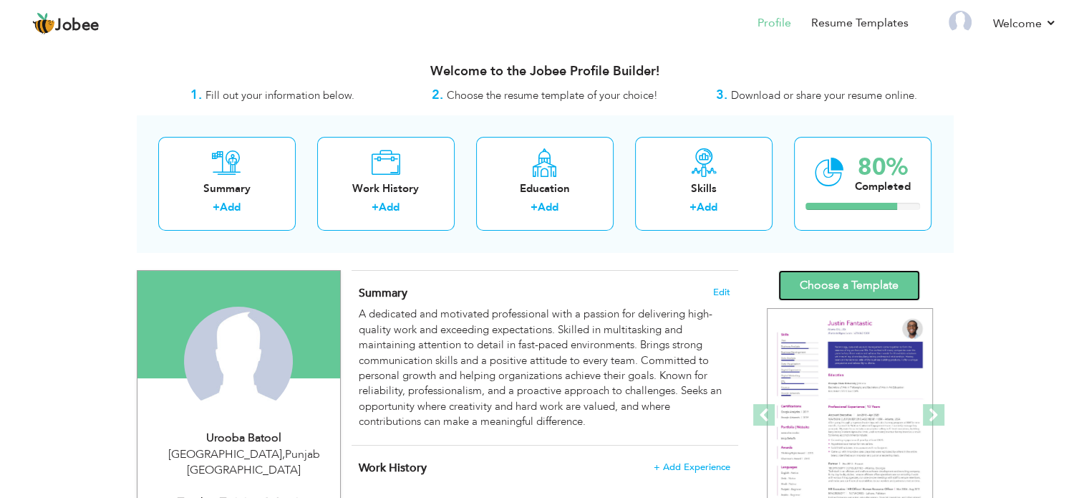
click at [861, 274] on link "Choose a Template" at bounding box center [849, 285] width 142 height 31
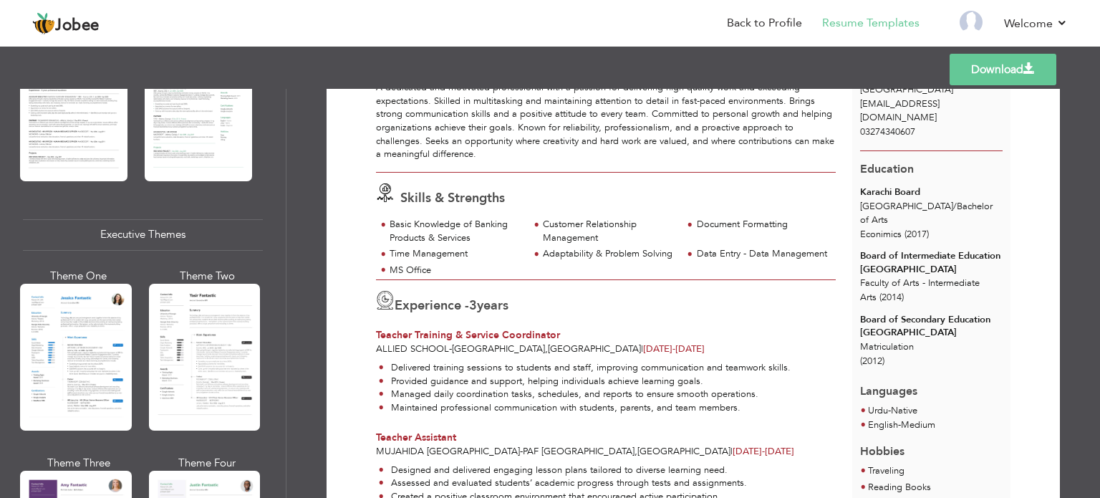
scroll to position [969, 0]
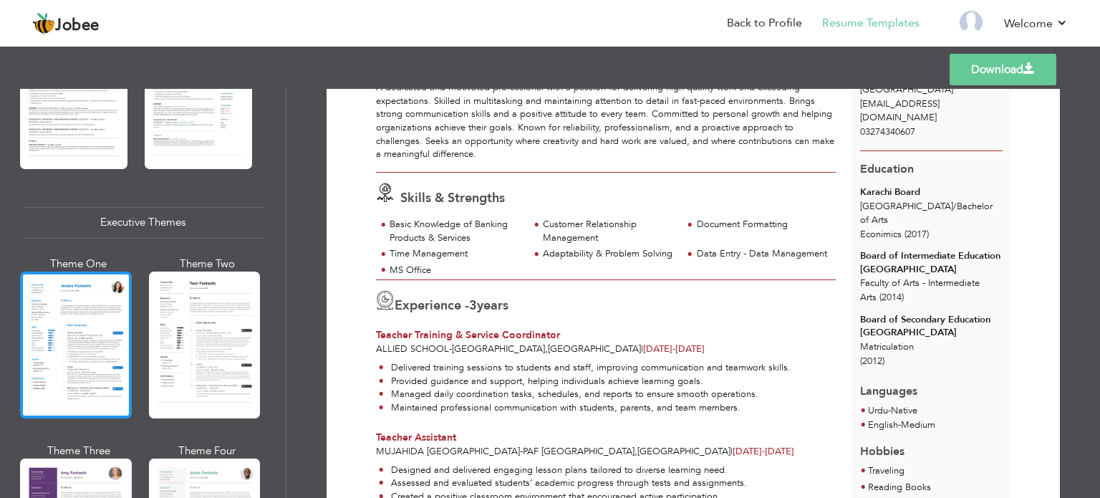
click at [57, 328] on div at bounding box center [76, 344] width 112 height 147
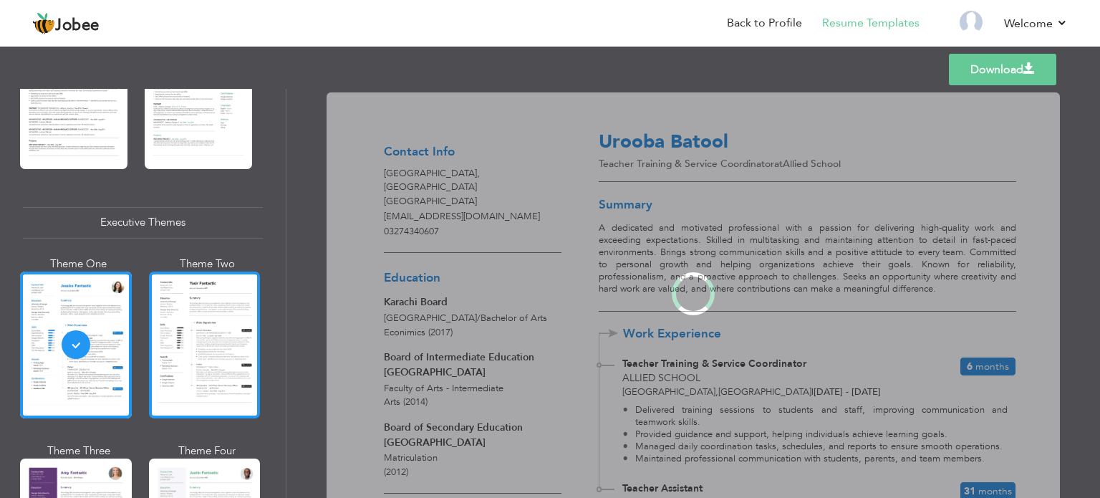
scroll to position [969, 0]
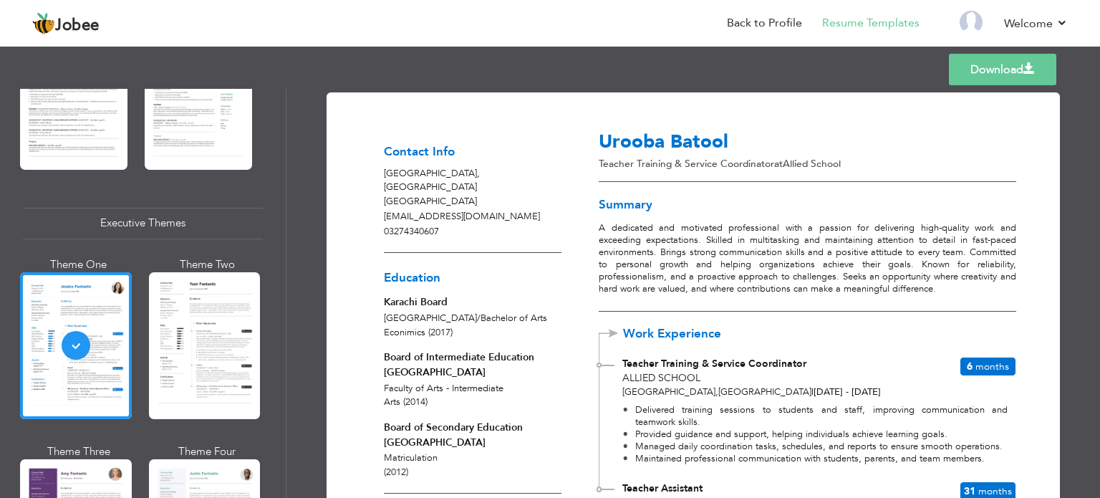
drag, startPoint x: 22, startPoint y: 229, endPoint x: 51, endPoint y: 230, distance: 28.6
click at [51, 230] on div "Professional Themes Theme One Theme Two Theme Three Theme Six" at bounding box center [143, 293] width 286 height 409
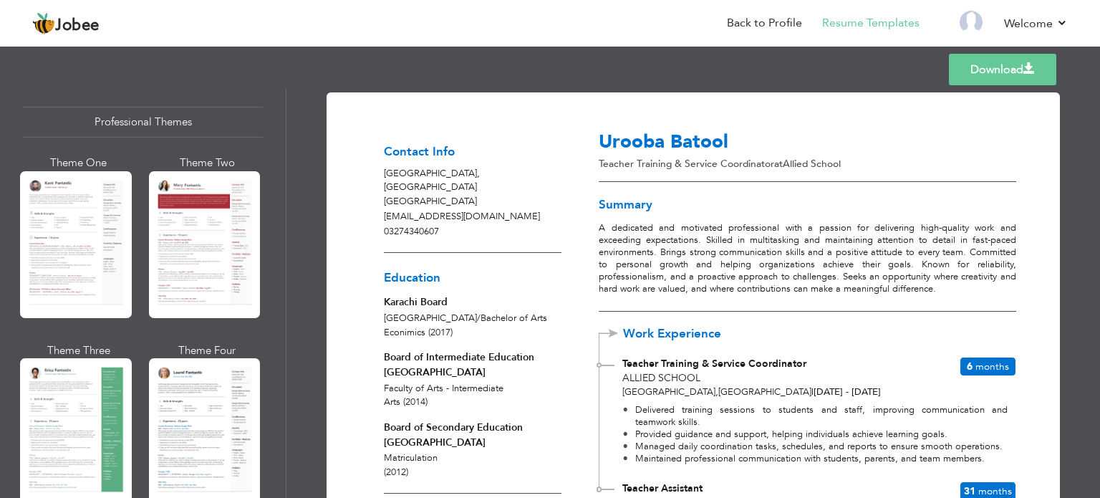
scroll to position [22, 0]
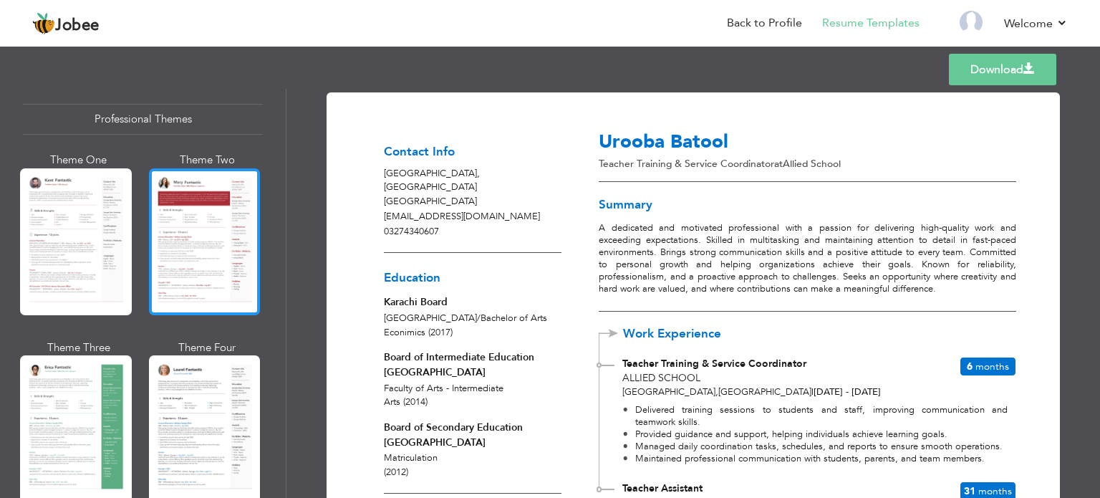
click at [177, 227] on div at bounding box center [205, 241] width 112 height 147
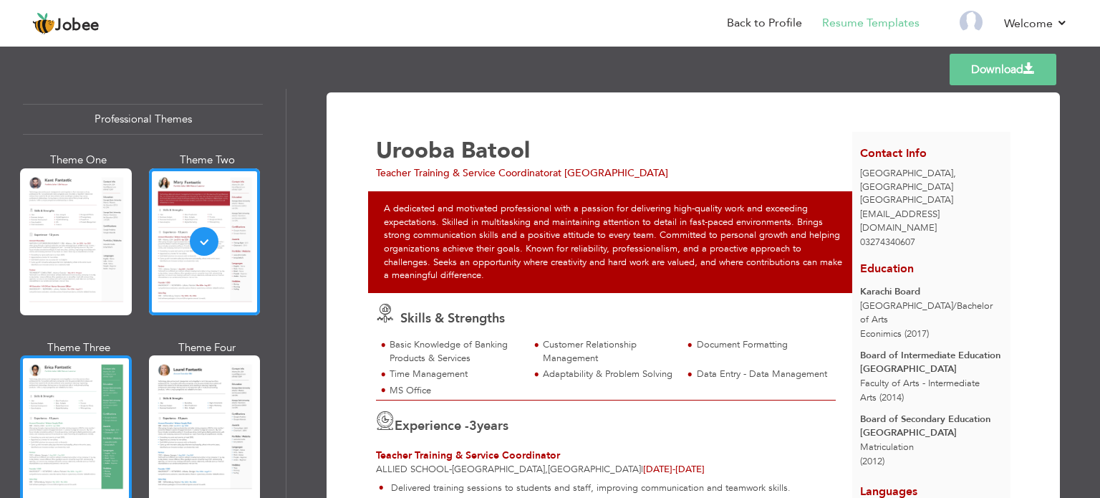
click at [83, 415] on div at bounding box center [76, 428] width 112 height 147
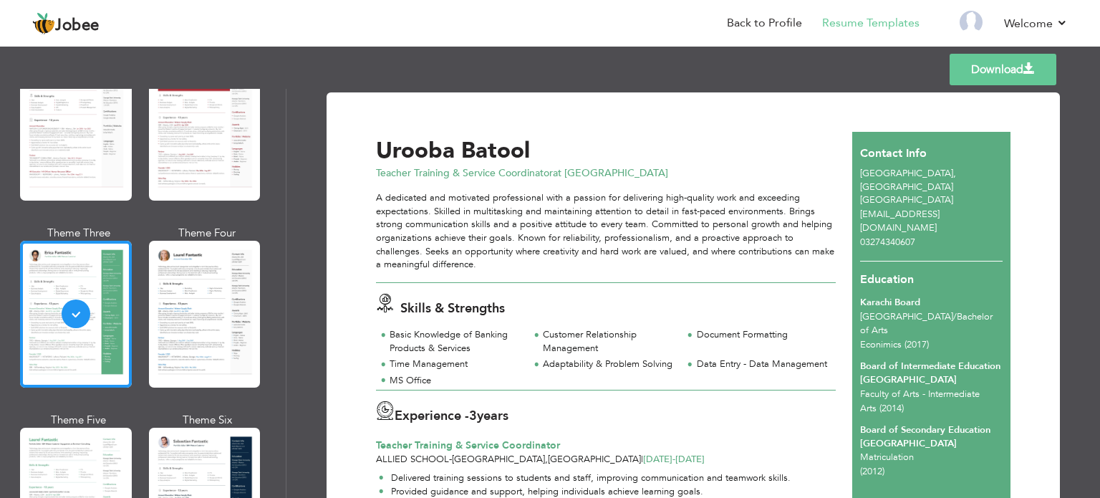
scroll to position [210, 0]
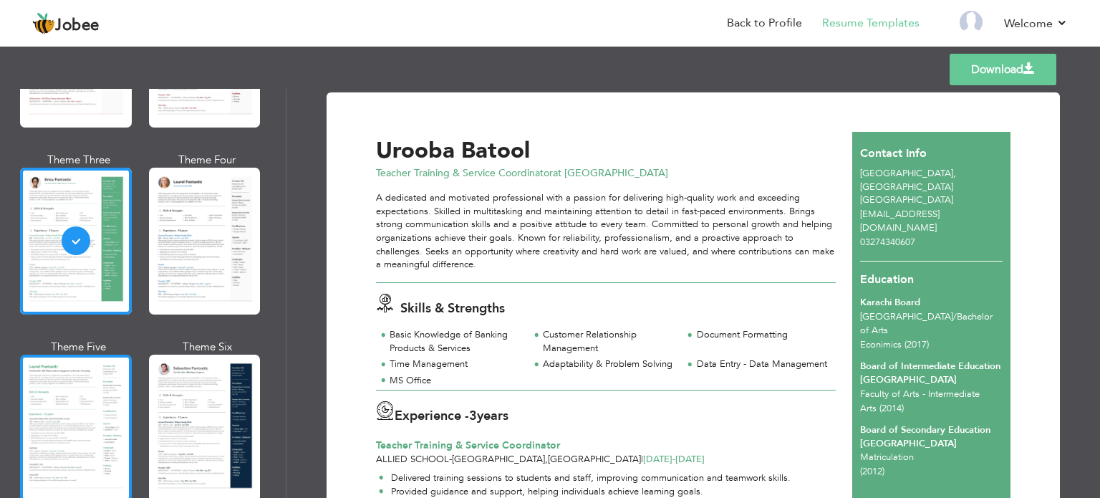
click at [65, 420] on div at bounding box center [76, 427] width 112 height 147
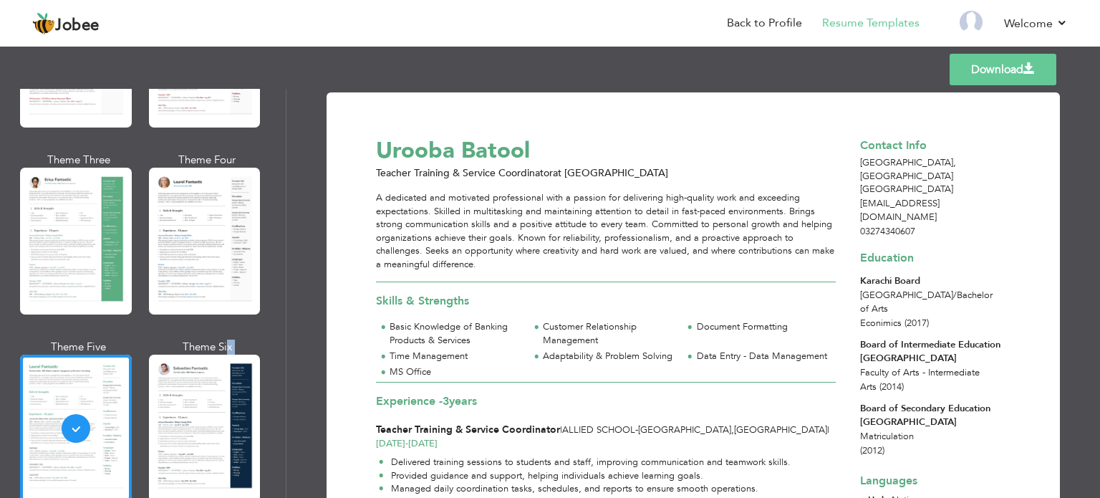
drag, startPoint x: 215, startPoint y: 353, endPoint x: 224, endPoint y: 332, distance: 23.4
click at [228, 331] on div "Theme One Theme Two Theme Three Theme Four" at bounding box center [143, 245] width 240 height 561
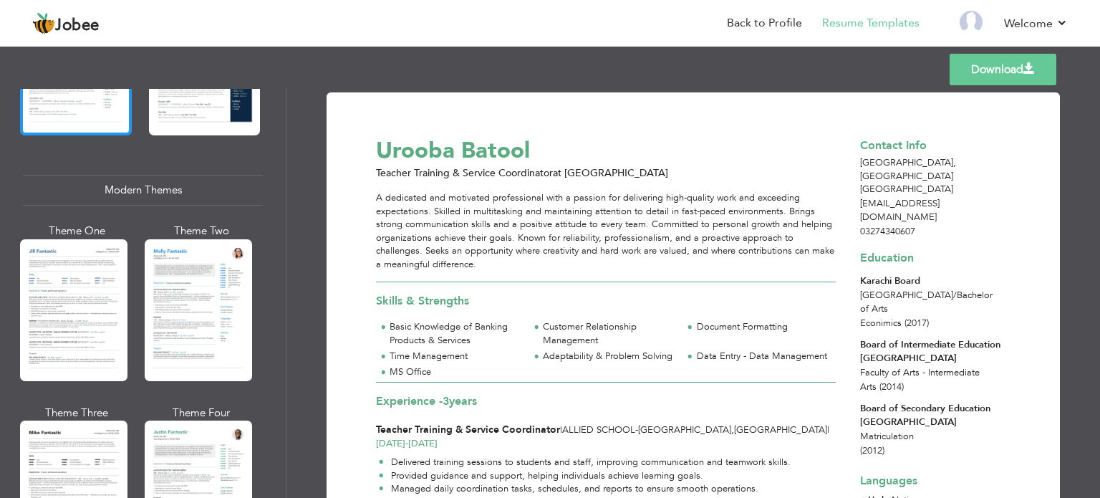
scroll to position [577, 0]
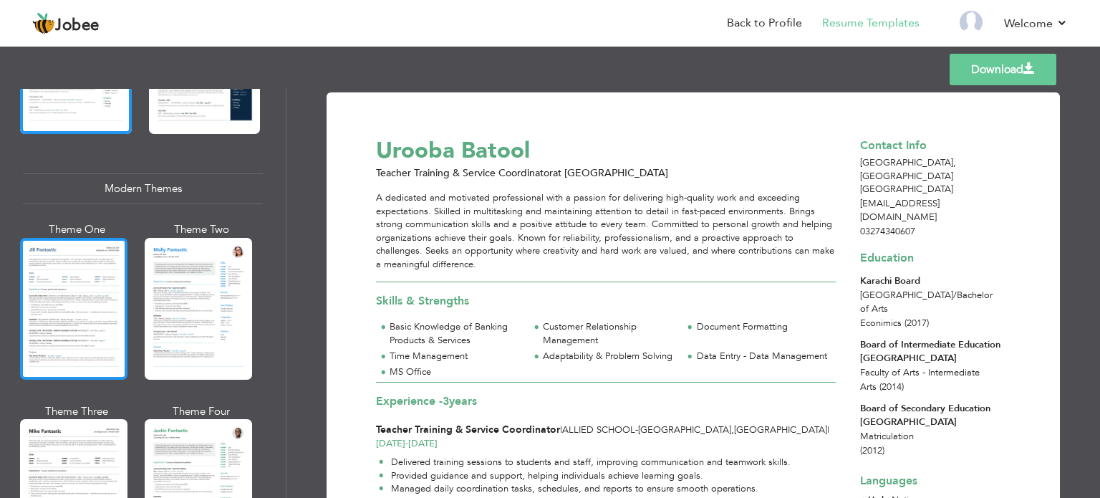
click at [68, 292] on div at bounding box center [73, 309] width 107 height 142
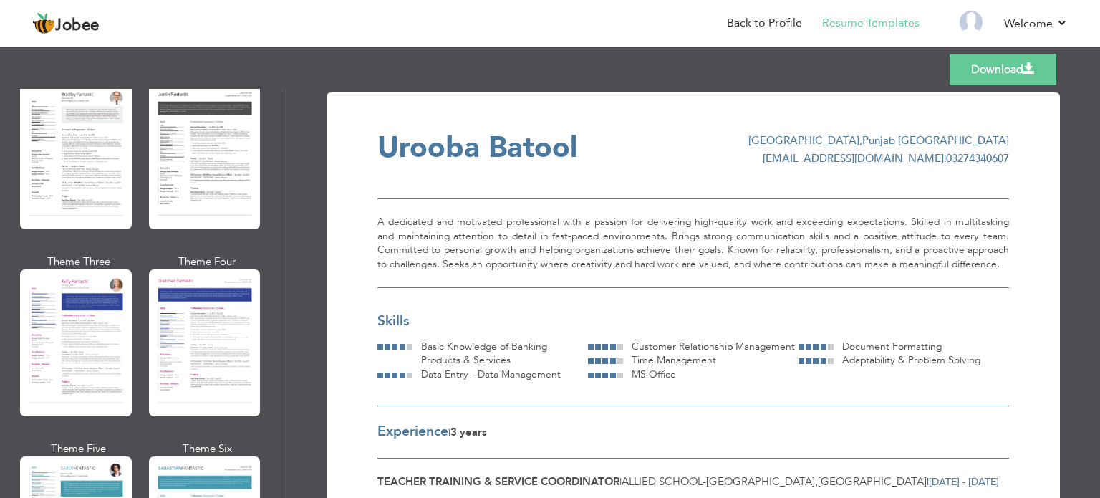
scroll to position [1784, 0]
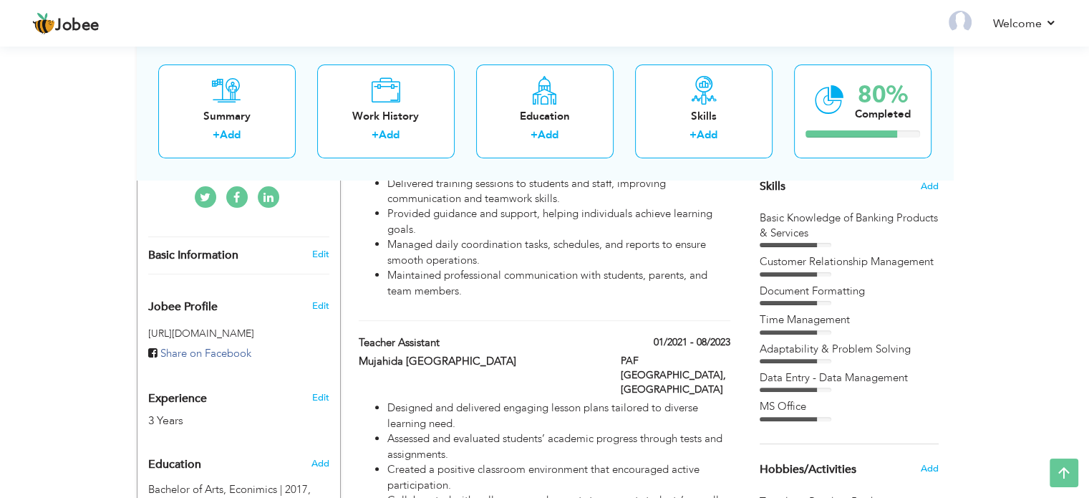
scroll to position [378, 0]
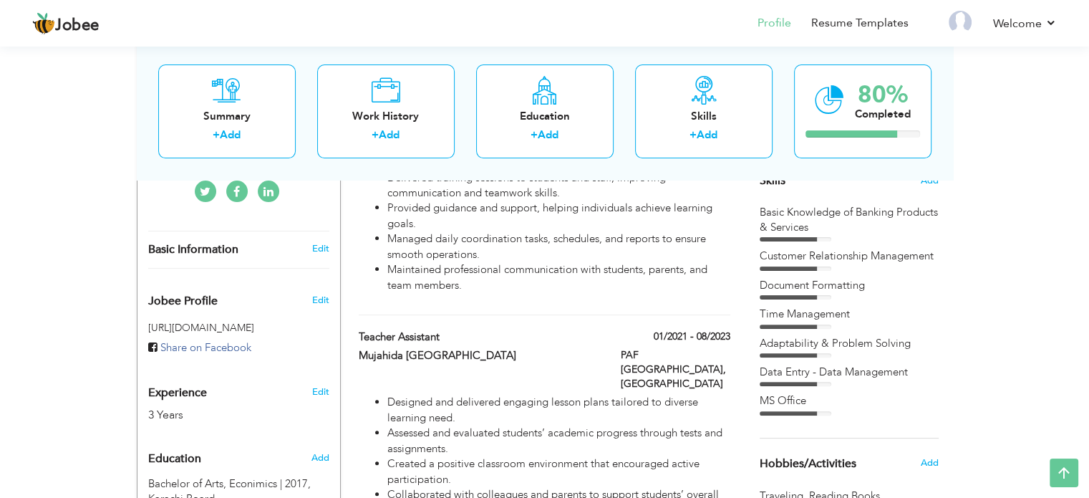
click at [837, 211] on div "Basic Knowledge of Banking Products & Services" at bounding box center [849, 220] width 179 height 31
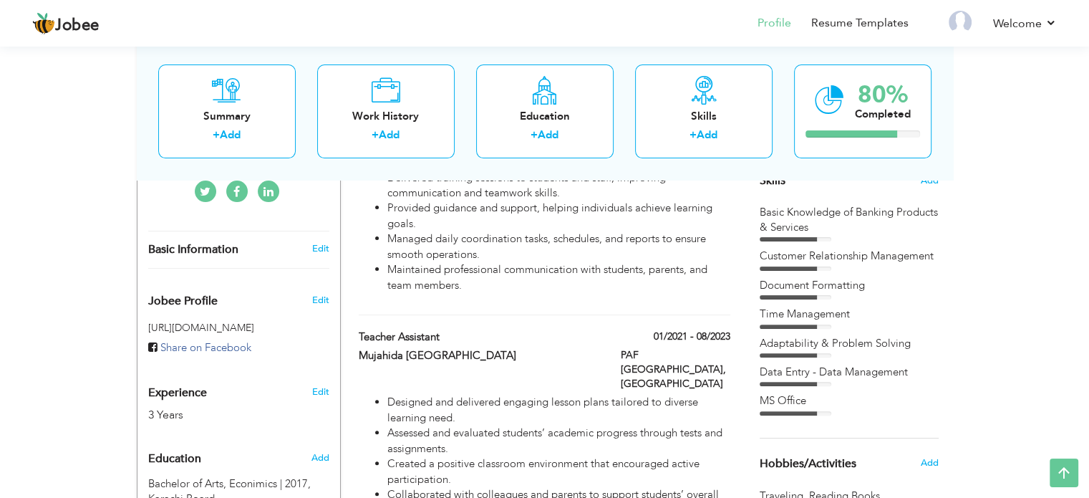
drag, startPoint x: 758, startPoint y: 205, endPoint x: 810, endPoint y: 233, distance: 58.6
click at [808, 231] on div "Choose a Template ‹" at bounding box center [851, 331] width 204 height 879
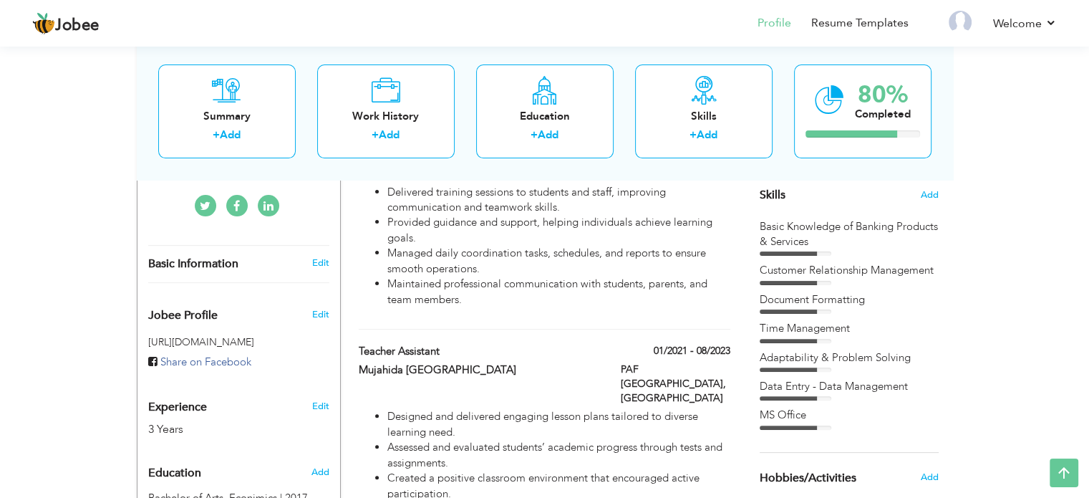
scroll to position [367, 0]
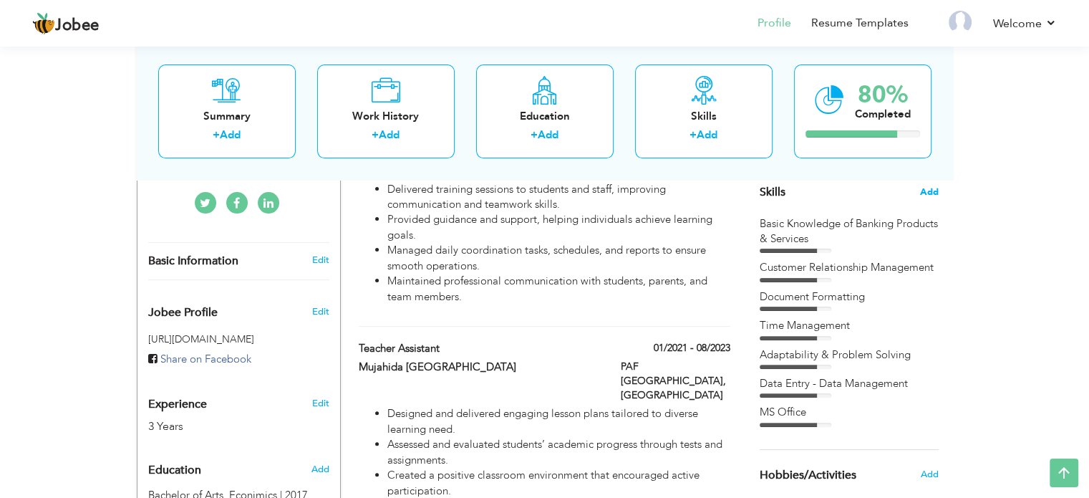
click at [925, 195] on span "Add" at bounding box center [929, 192] width 19 height 14
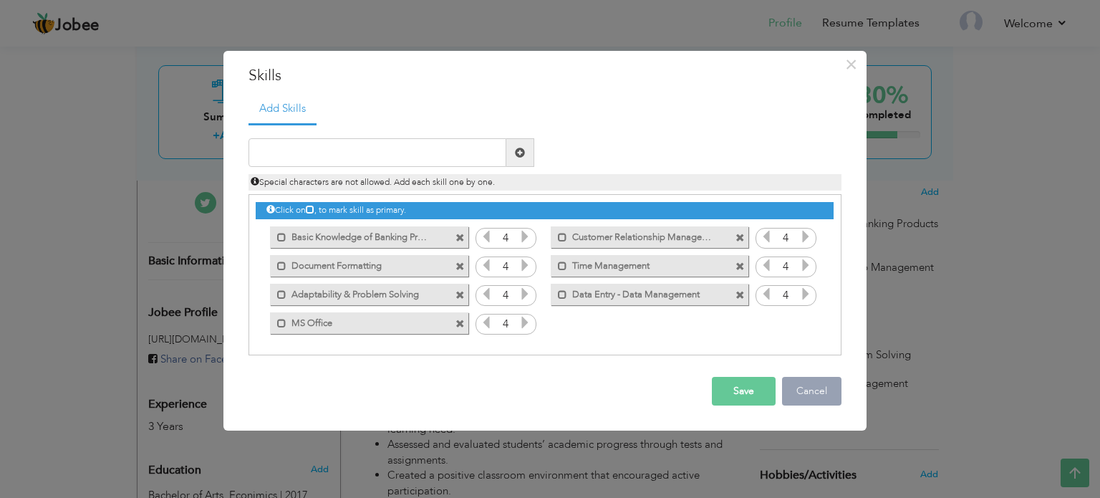
click at [808, 383] on button "Cancel" at bounding box center [811, 391] width 59 height 29
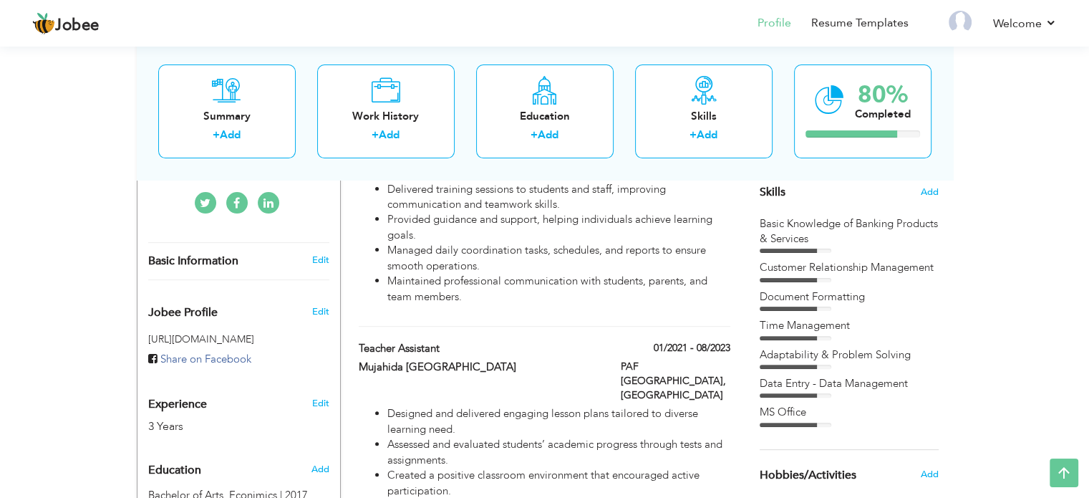
drag, startPoint x: 947, startPoint y: 224, endPoint x: 776, endPoint y: 223, distance: 171.1
click at [776, 223] on div "Choose a Template ‹" at bounding box center [851, 342] width 204 height 879
drag, startPoint x: 758, startPoint y: 208, endPoint x: 836, endPoint y: 248, distance: 88.4
click at [836, 248] on div "Choose a Template ‹" at bounding box center [851, 342] width 204 height 879
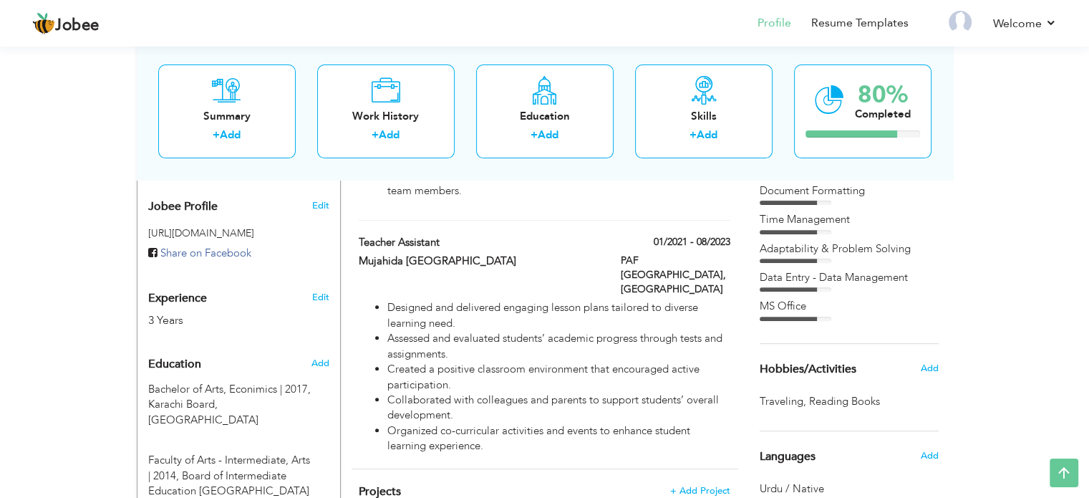
scroll to position [470, 0]
click at [447, 238] on span at bounding box center [445, 243] width 11 height 11
type input "Teacher Assistant"
type input "Mujahida [GEOGRAPHIC_DATA]"
type input "01/2021"
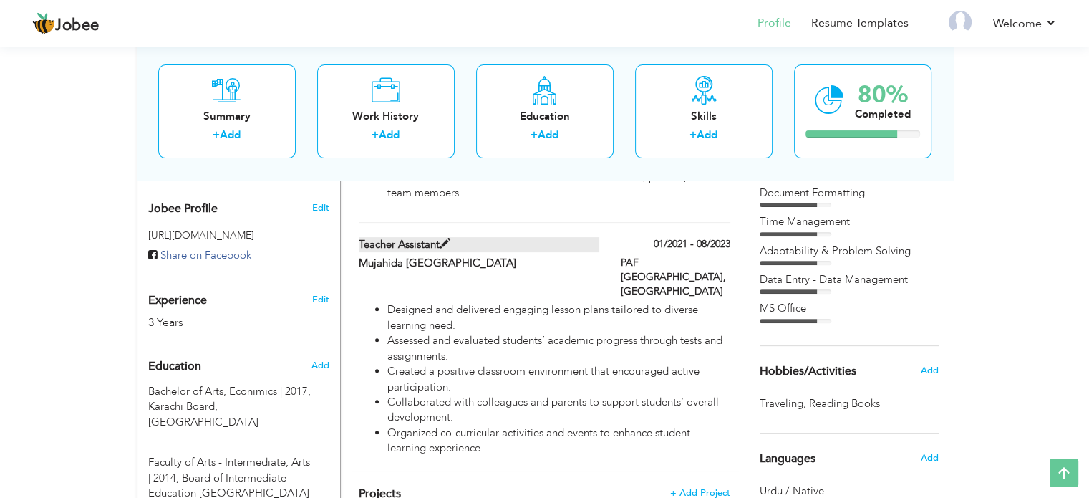
type input "08/2023"
type input "[GEOGRAPHIC_DATA]"
type input "PAF [GEOGRAPHIC_DATA]"
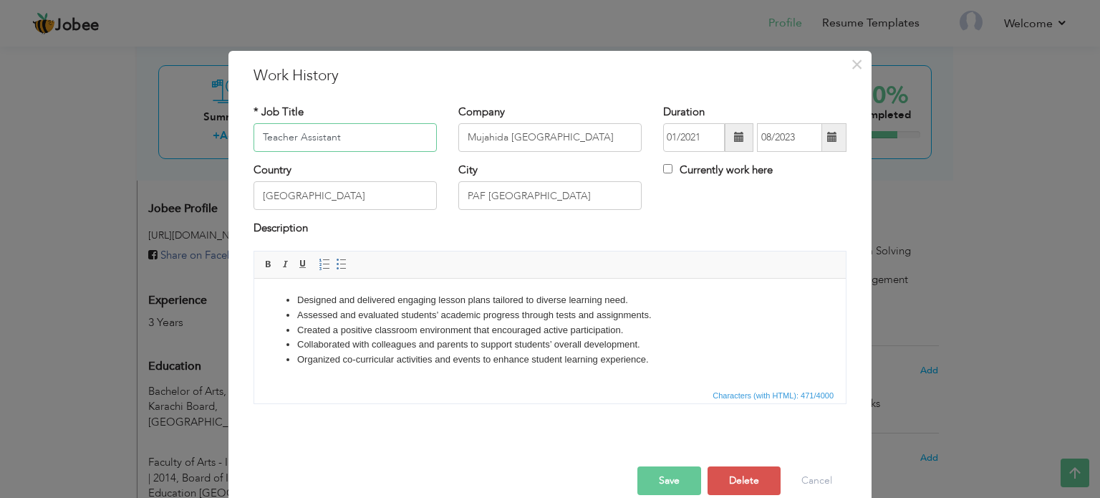
click at [353, 142] on input "Teacher Assistant" at bounding box center [344, 137] width 183 height 29
click at [511, 140] on input "Mujahida [GEOGRAPHIC_DATA]" at bounding box center [549, 137] width 183 height 29
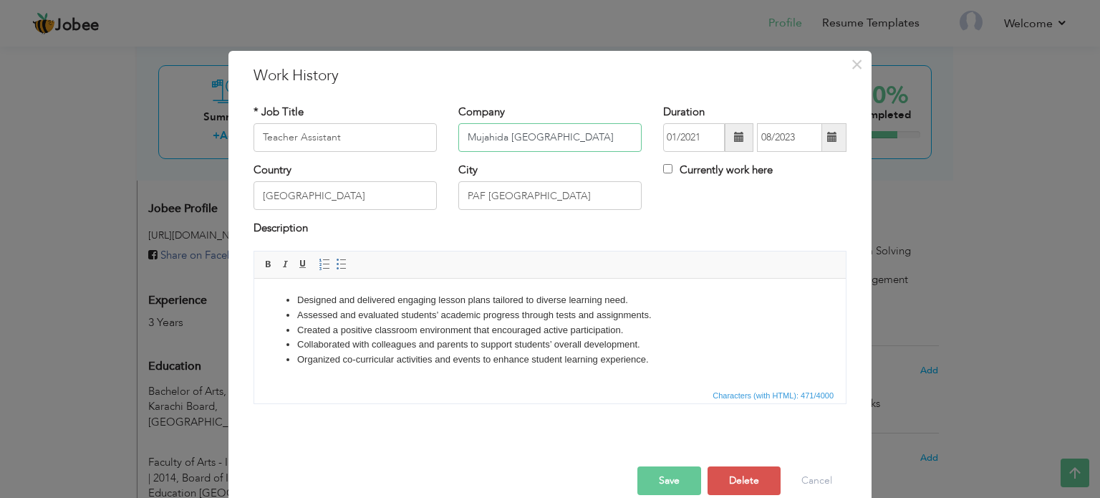
click at [511, 140] on input "Mujahida [GEOGRAPHIC_DATA]" at bounding box center [549, 137] width 183 height 29
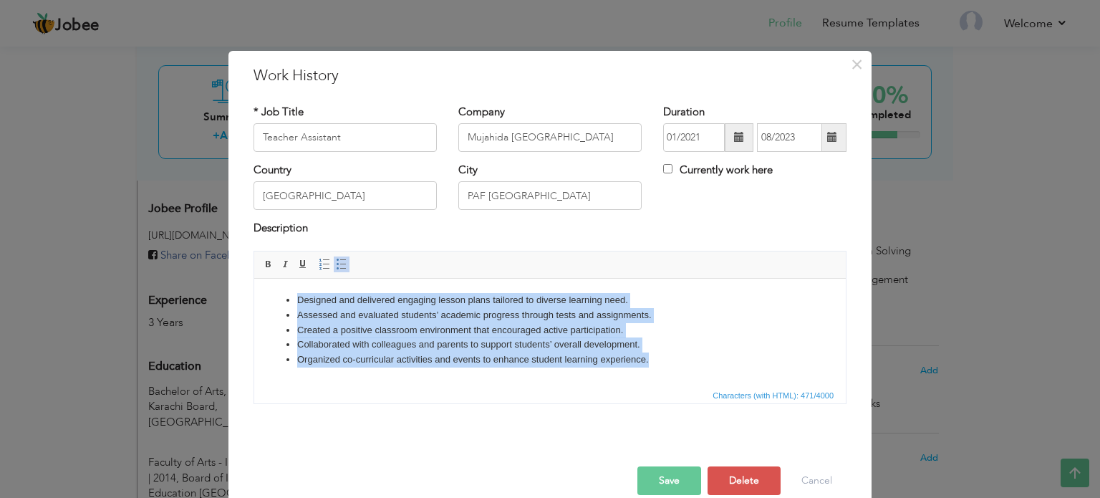
drag, startPoint x: 656, startPoint y: 361, endPoint x: 243, endPoint y: 280, distance: 420.3
click at [254, 280] on html "Designed and delivered engaging lesson plans tailored to diverse learning need.…" at bounding box center [549, 329] width 591 height 103
copy ul "Designed and delivered engaging lesson plans tailored to diverse learning need.…"
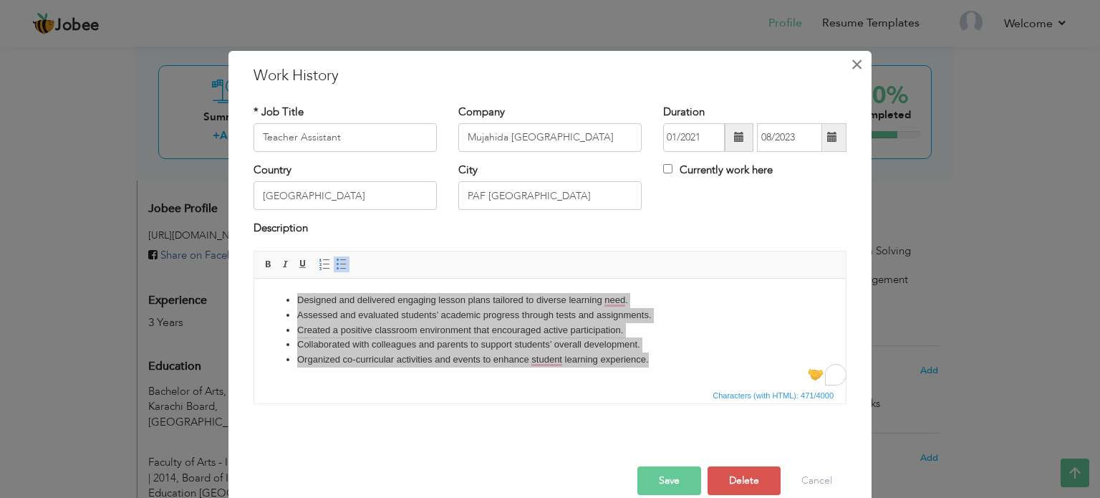
click at [851, 59] on span "×" at bounding box center [857, 65] width 12 height 26
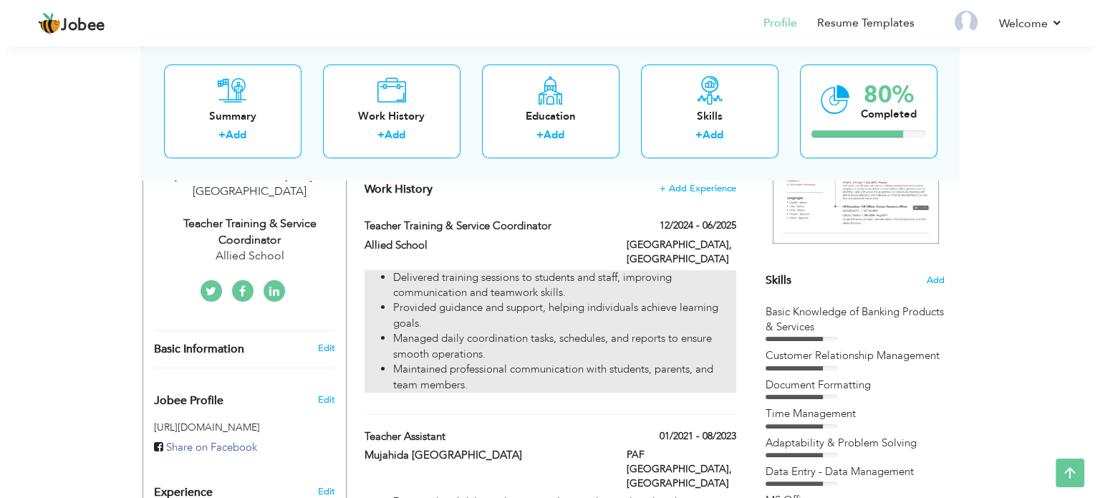
scroll to position [278, 0]
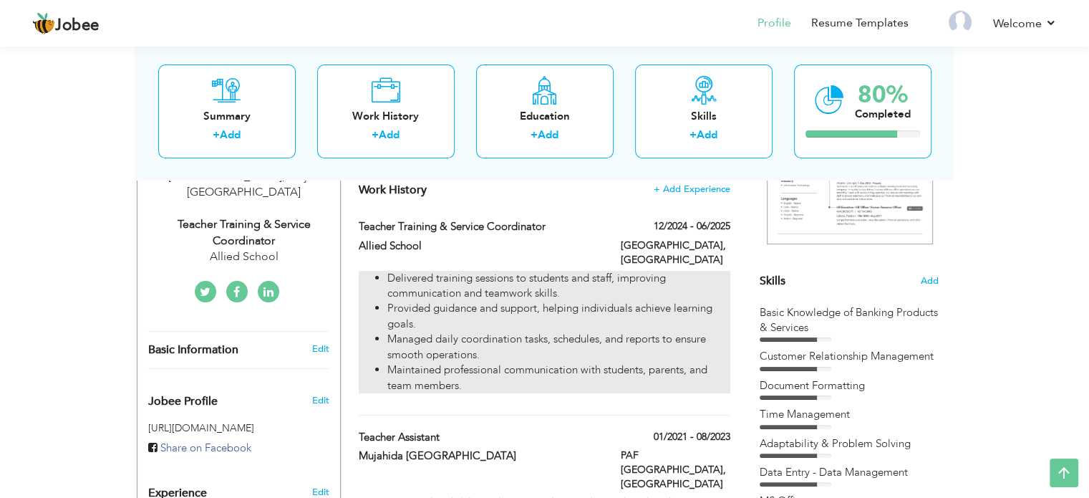
click at [601, 271] on li "Delivered training sessions to students and staff, improving communication and …" at bounding box center [558, 286] width 342 height 31
type input "Teacher Training & Service Coordinator"
type input "Allied School"
type input "12/2024"
type input "06/2025"
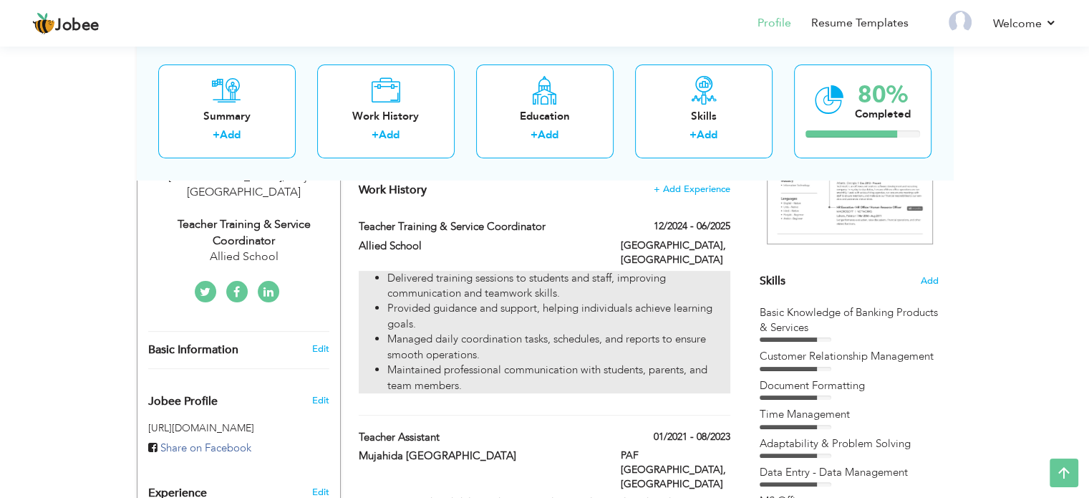
type input "[GEOGRAPHIC_DATA]"
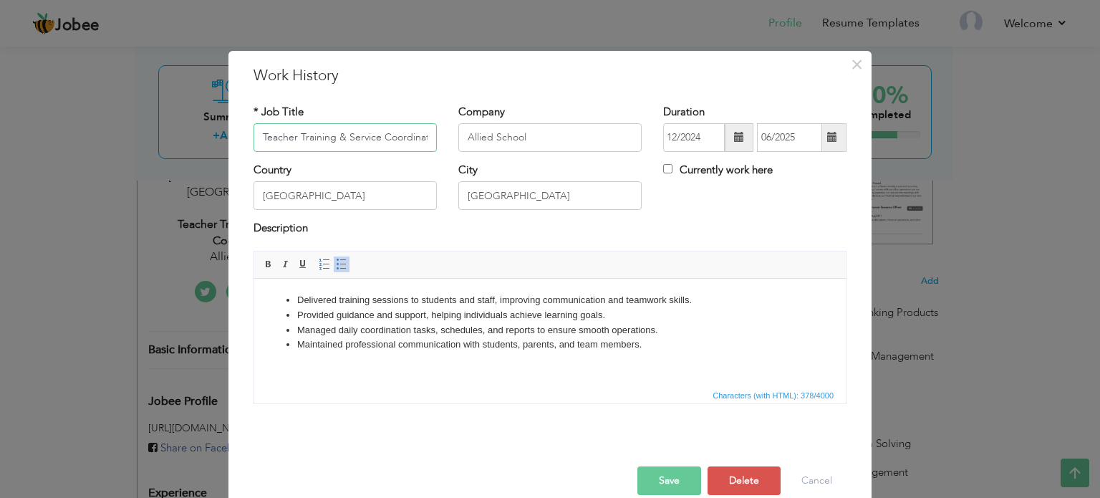
scroll to position [0, 9]
click at [382, 131] on input "Teacher Training & Service Coordinator" at bounding box center [344, 137] width 183 height 29
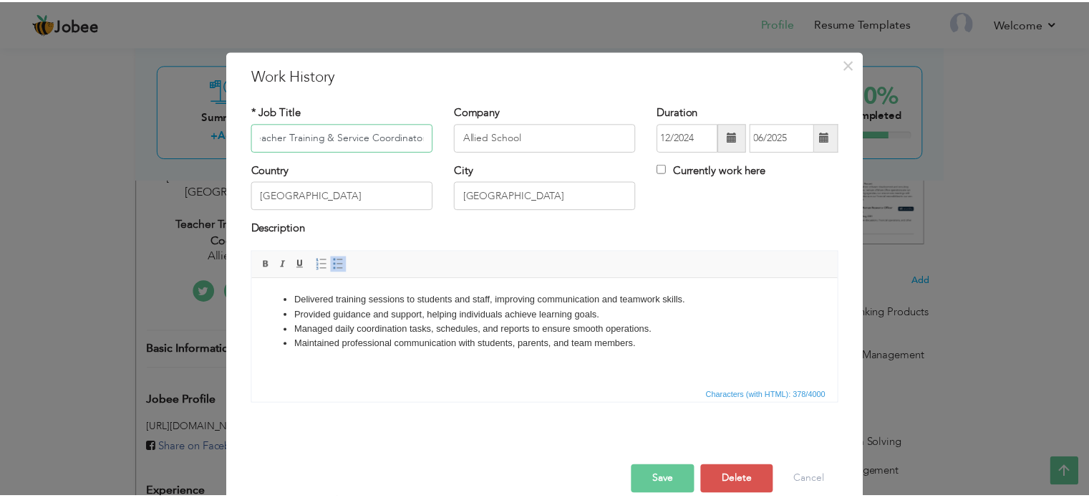
scroll to position [0, 0]
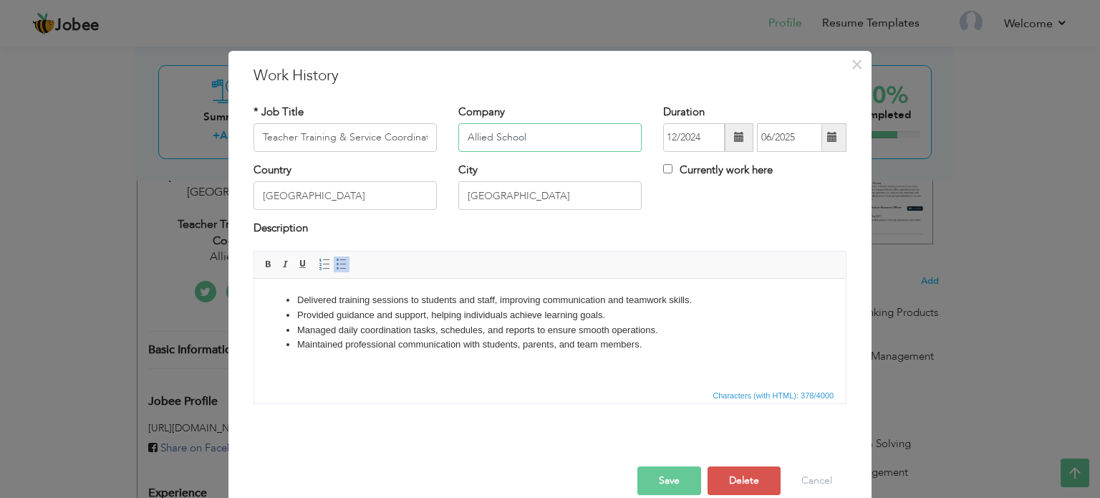
click at [524, 132] on input "Allied School" at bounding box center [549, 137] width 183 height 29
click at [444, 319] on li "Provided guidance and support, helping individuals achieve learning goals." at bounding box center [549, 314] width 505 height 15
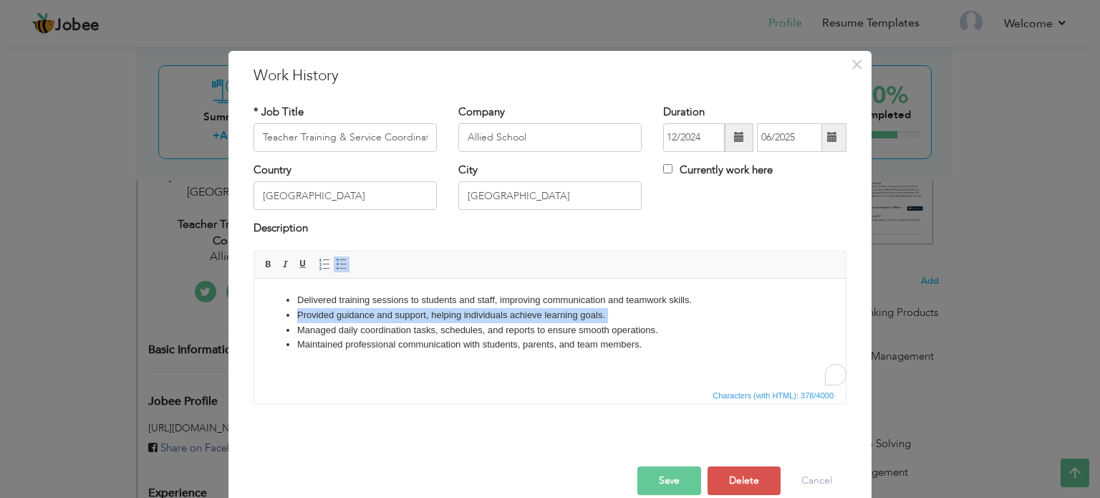
click at [444, 319] on li "Provided guidance and support, helping individuals achieve learning goals." at bounding box center [549, 314] width 505 height 15
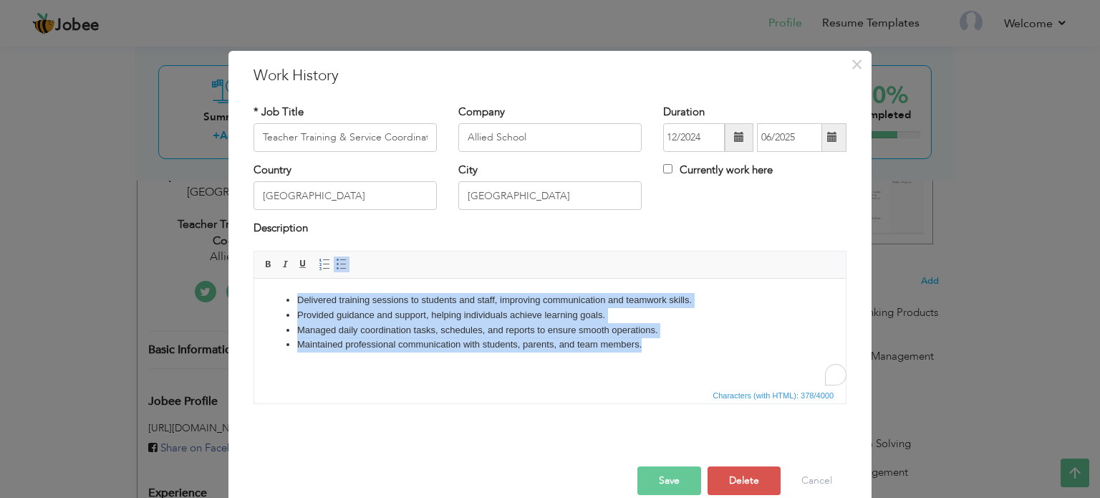
drag, startPoint x: 662, startPoint y: 347, endPoint x: 271, endPoint y: 286, distance: 394.9
click at [271, 286] on html "Delivered training sessions to students and staff, improving communication and …" at bounding box center [549, 322] width 591 height 88
copy ul "Delivered training sessions to students and staff, improving communication and …"
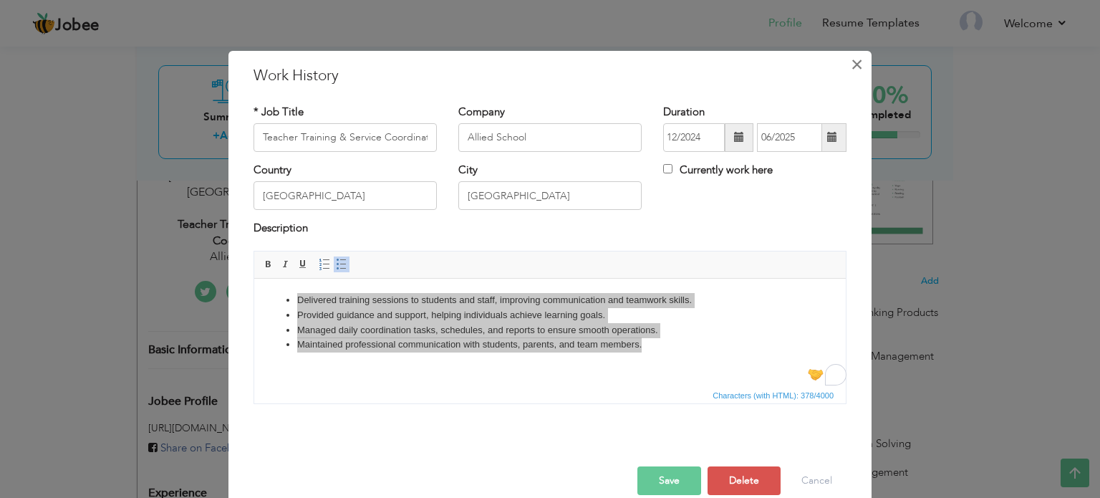
click at [851, 61] on span "×" at bounding box center [857, 65] width 12 height 26
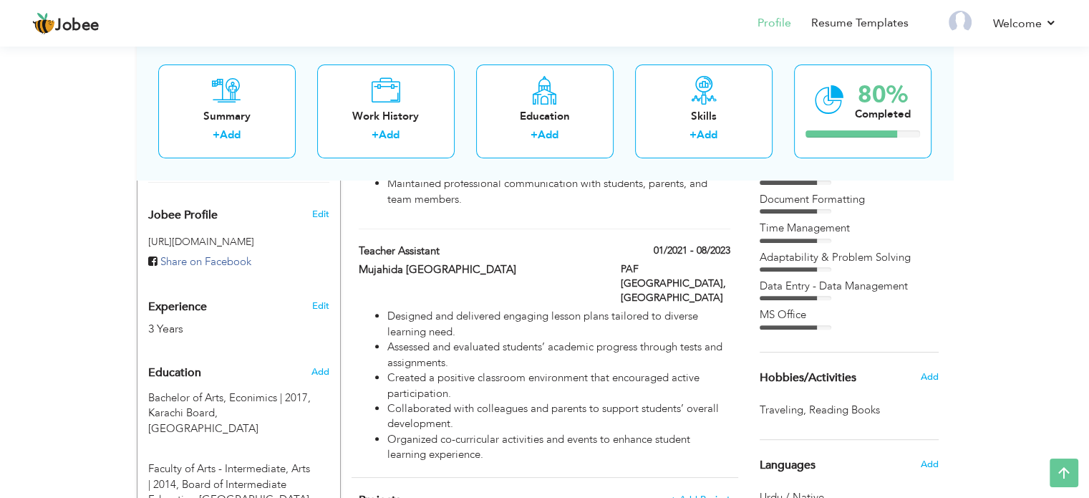
scroll to position [478, 0]
